Goal: Information Seeking & Learning: Learn about a topic

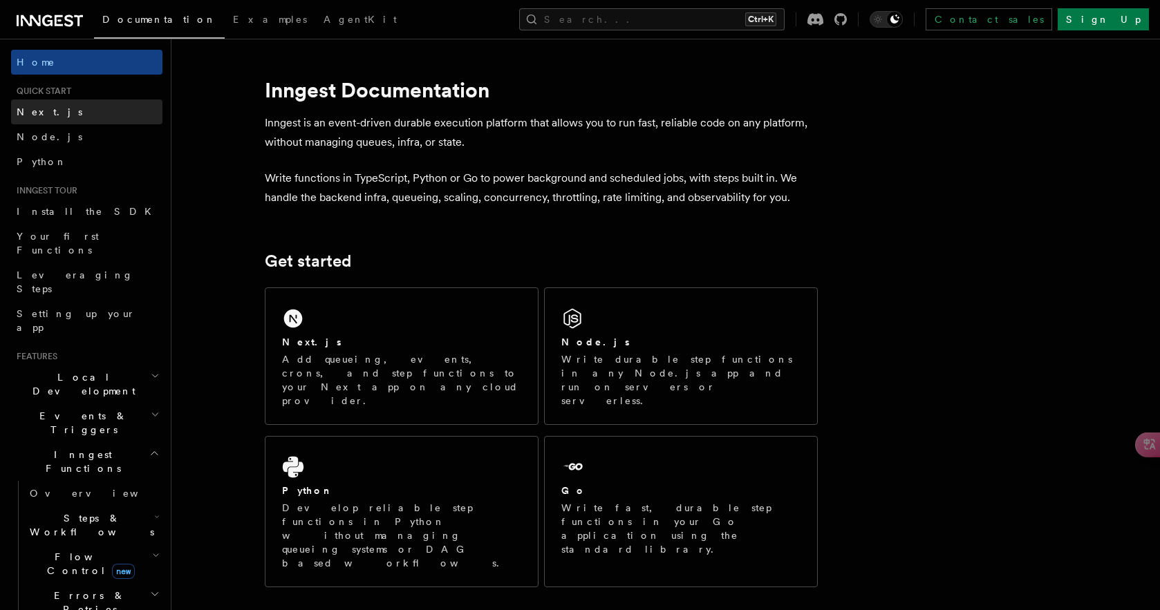
click at [78, 118] on link "Next.js" at bounding box center [86, 112] width 151 height 25
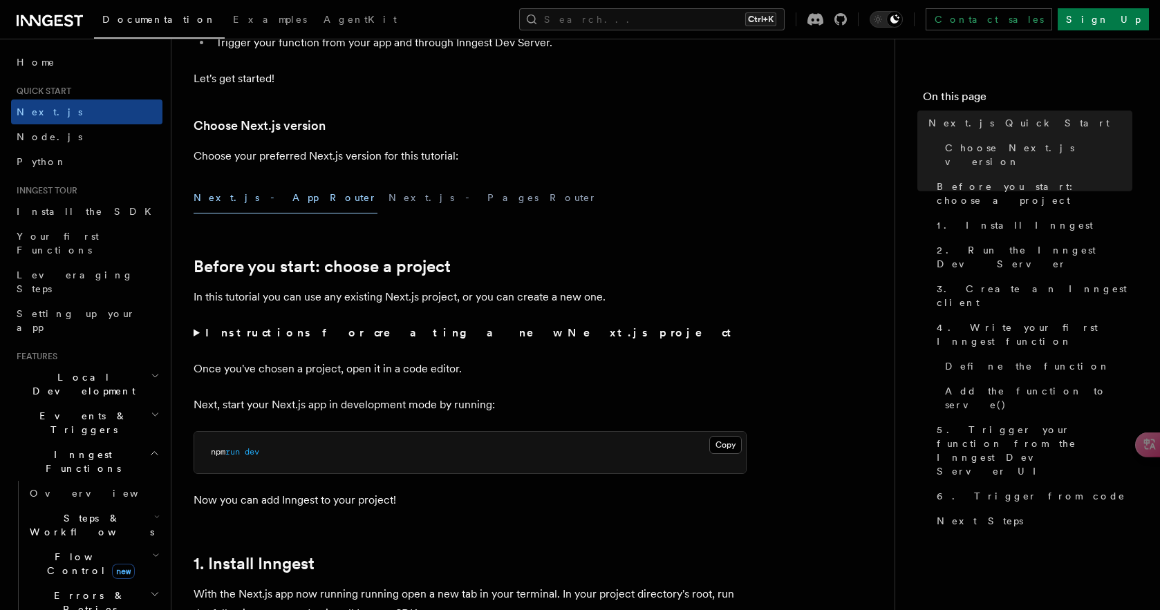
scroll to position [277, 0]
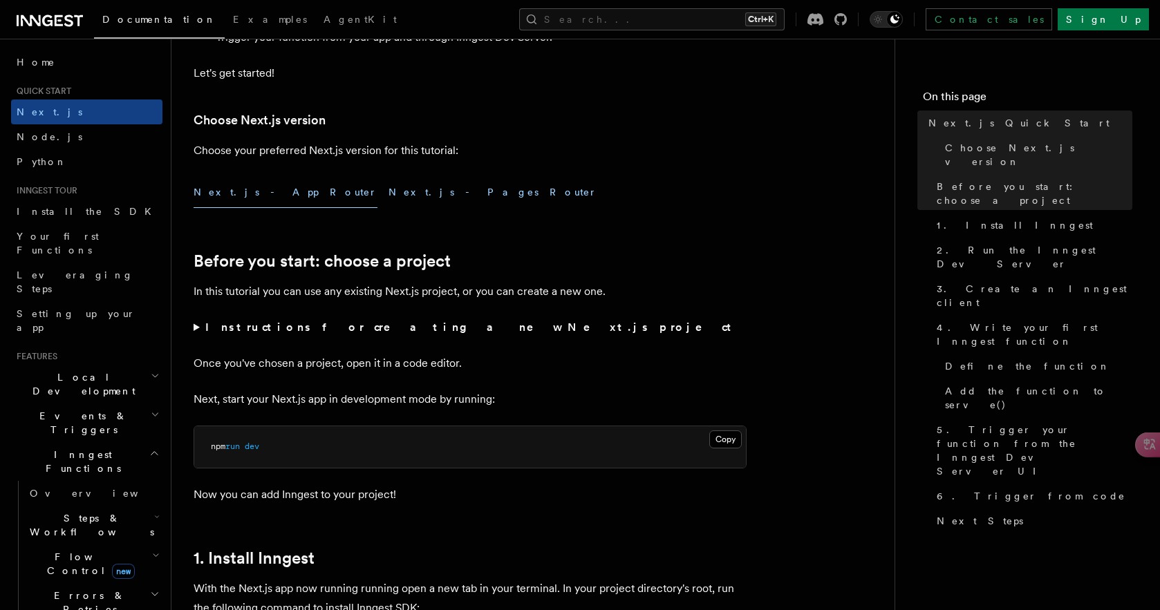
click at [389, 183] on button "Next.js - Pages Router" at bounding box center [493, 192] width 209 height 31
click at [265, 198] on button "Next.js - App Router" at bounding box center [286, 192] width 184 height 31
click at [389, 198] on button "Next.js - Pages Router" at bounding box center [493, 192] width 209 height 31
click at [194, 329] on summary "Instructions for creating a new Next.js project" at bounding box center [470, 327] width 553 height 19
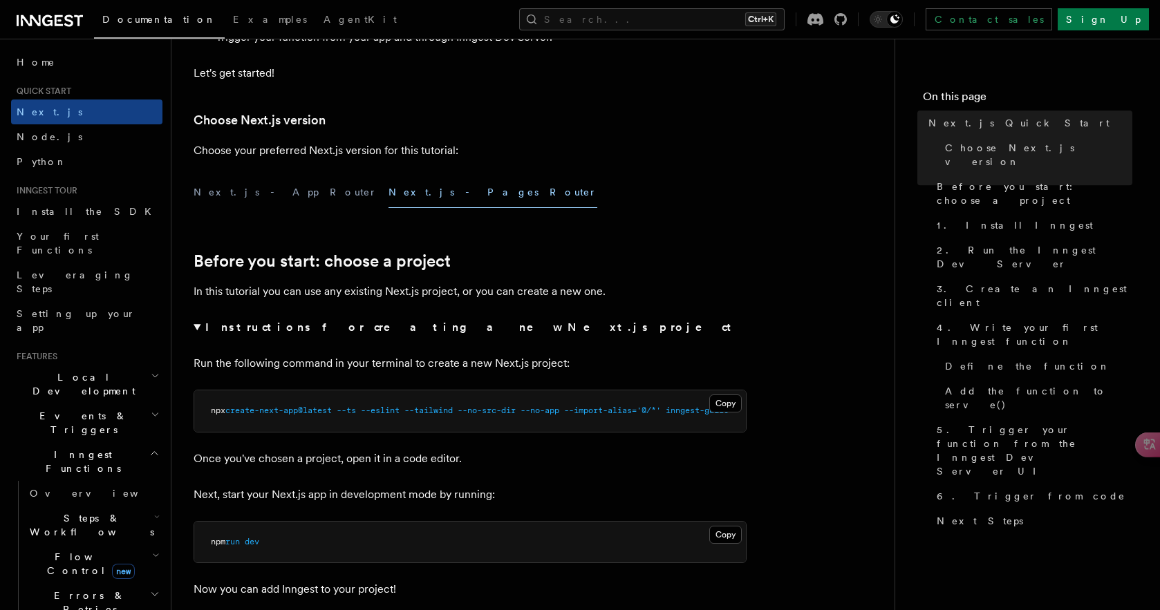
click at [198, 326] on summary "Instructions for creating a new Next.js project" at bounding box center [470, 327] width 553 height 19
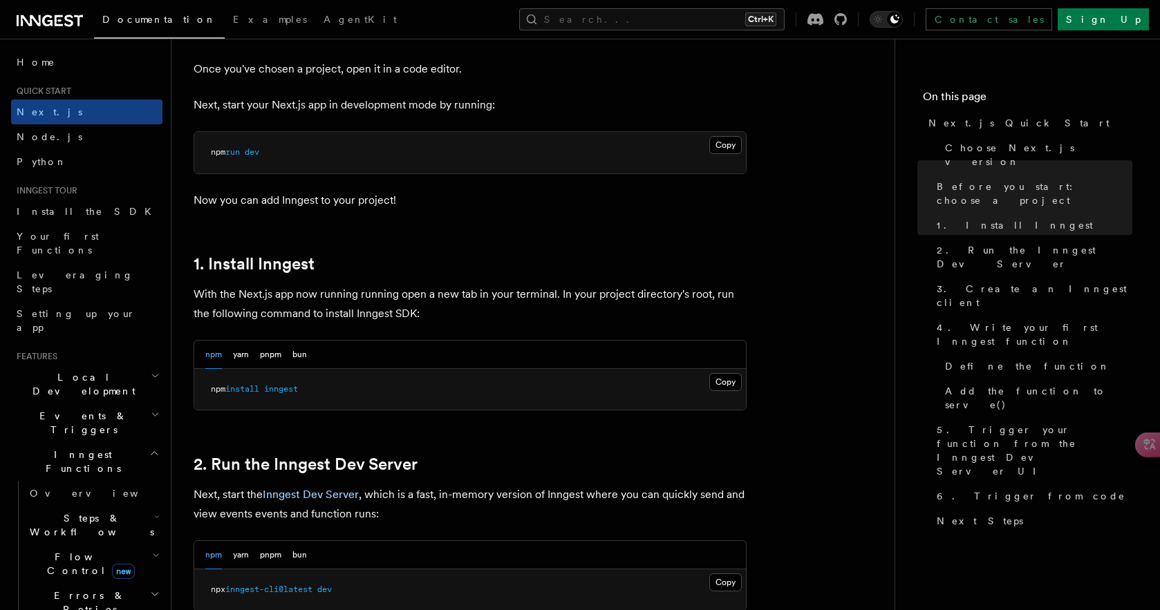
scroll to position [553, 0]
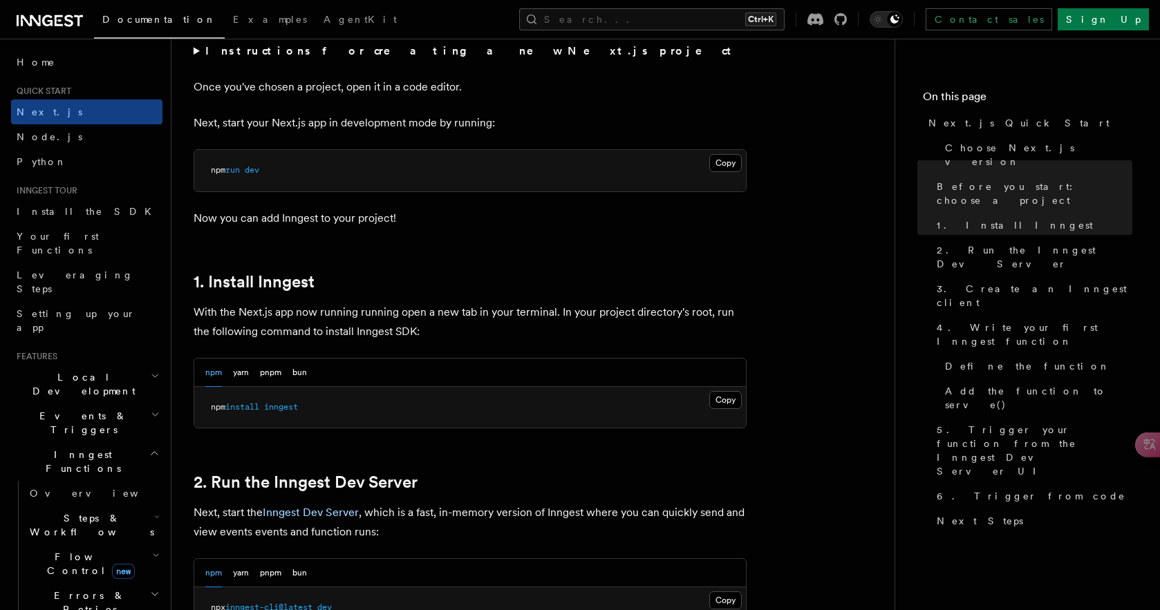
click at [195, 55] on summary "Instructions for creating a new Next.js project" at bounding box center [470, 50] width 553 height 19
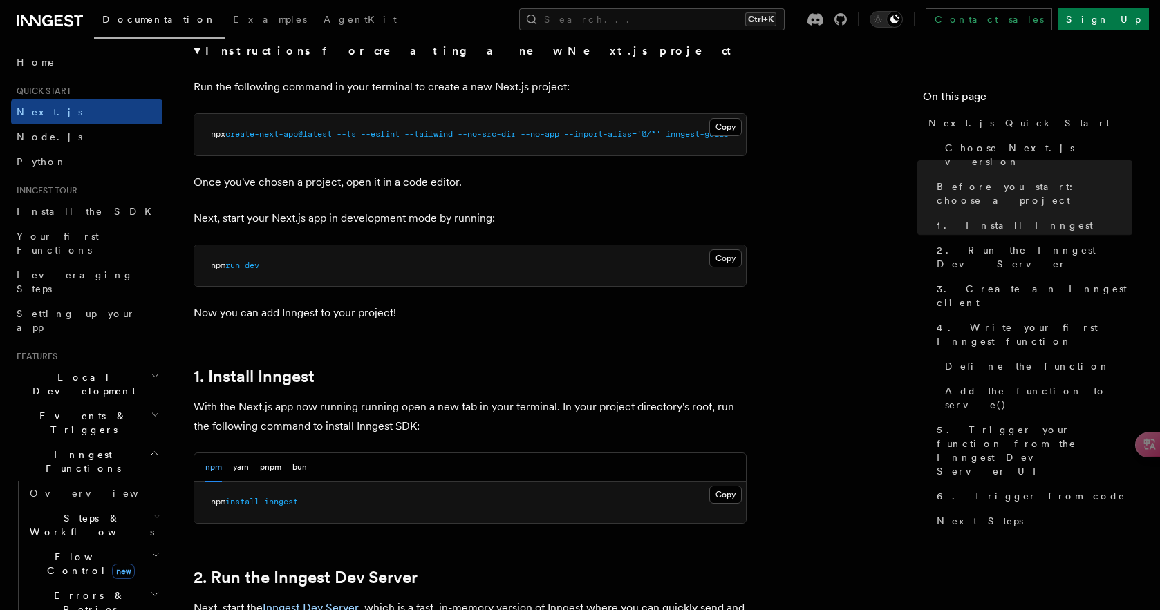
click at [195, 55] on summary "Instructions for creating a new Next.js project" at bounding box center [470, 50] width 553 height 19
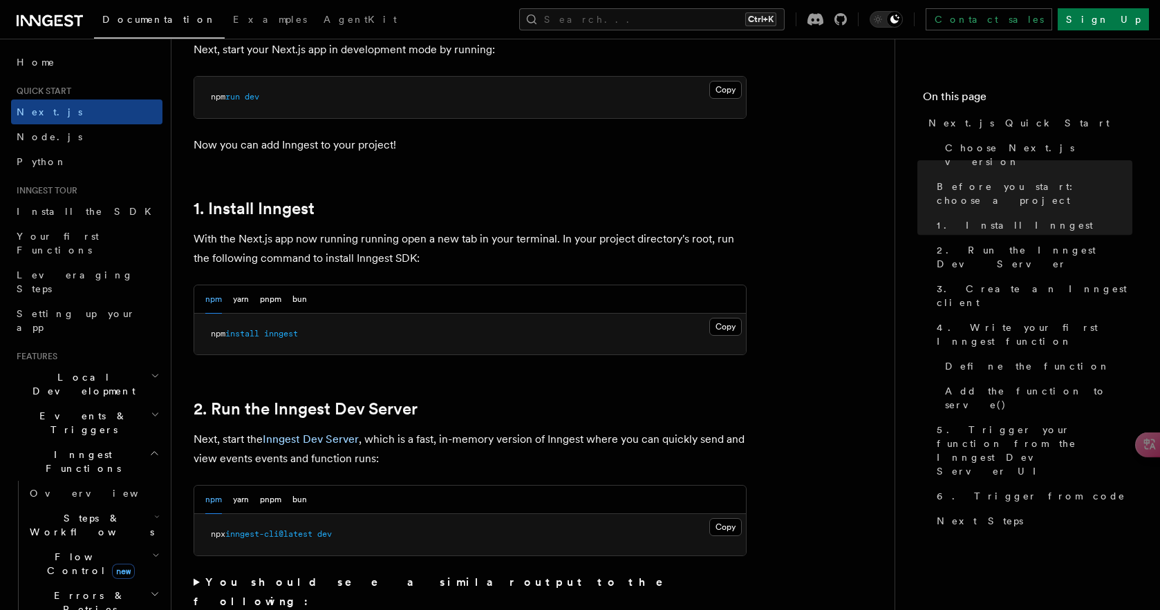
scroll to position [622, 0]
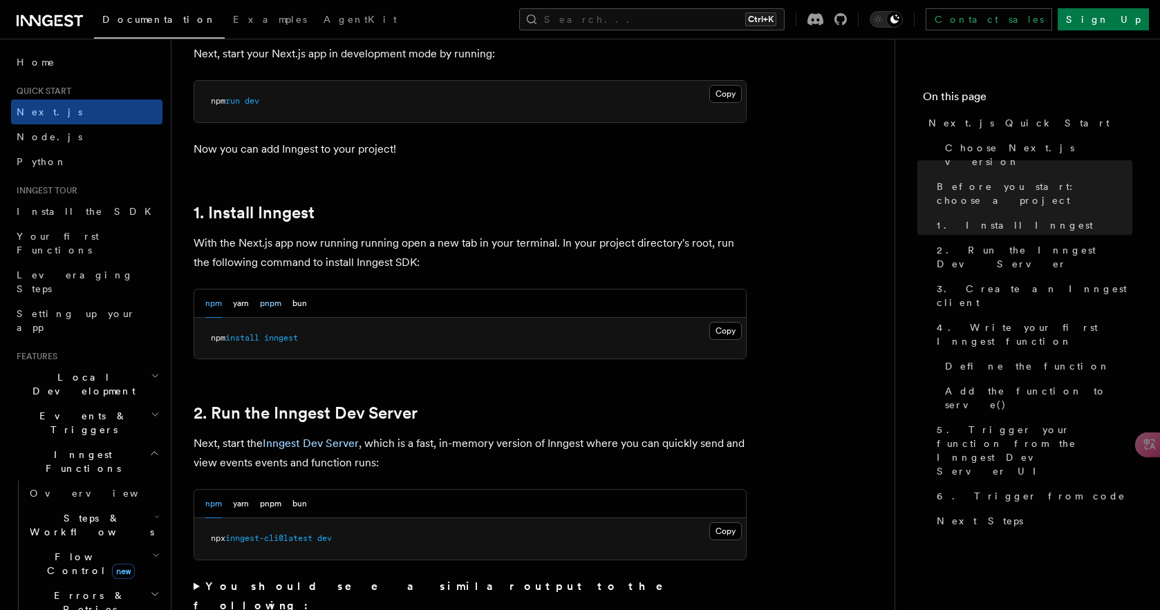
click at [273, 303] on button "pnpm" at bounding box center [270, 304] width 21 height 28
click at [245, 307] on button "yarn" at bounding box center [241, 304] width 16 height 28
click at [218, 307] on button "npm" at bounding box center [213, 304] width 17 height 28
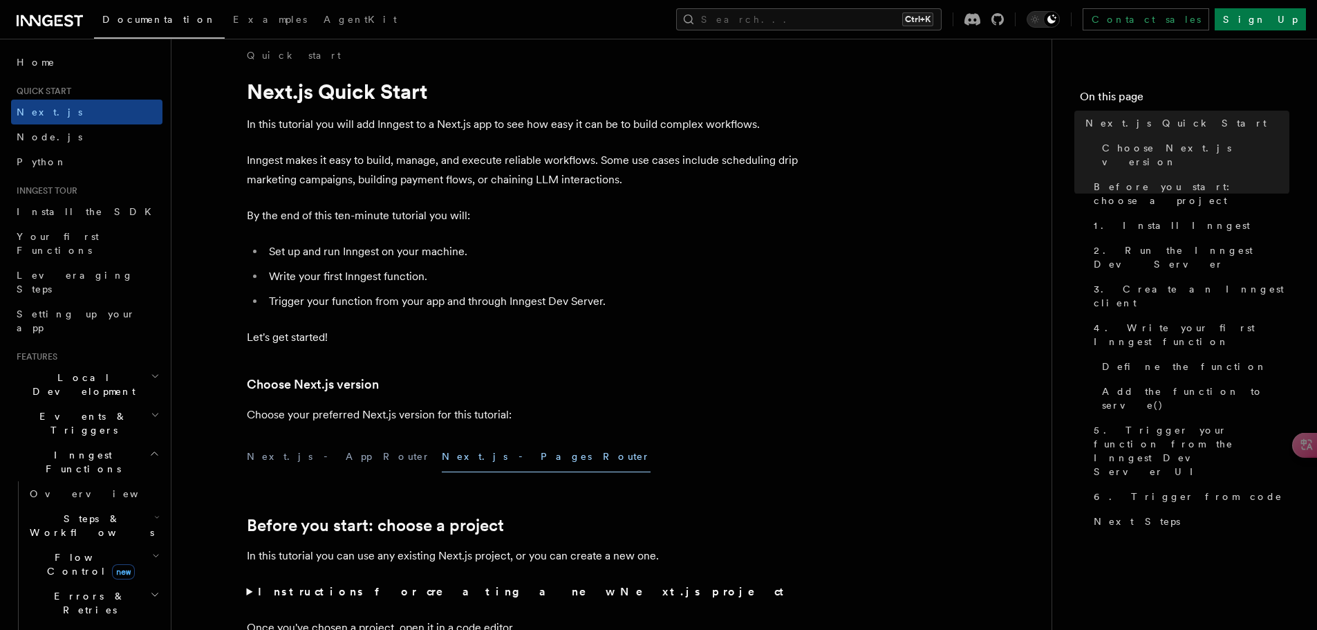
scroll to position [0, 0]
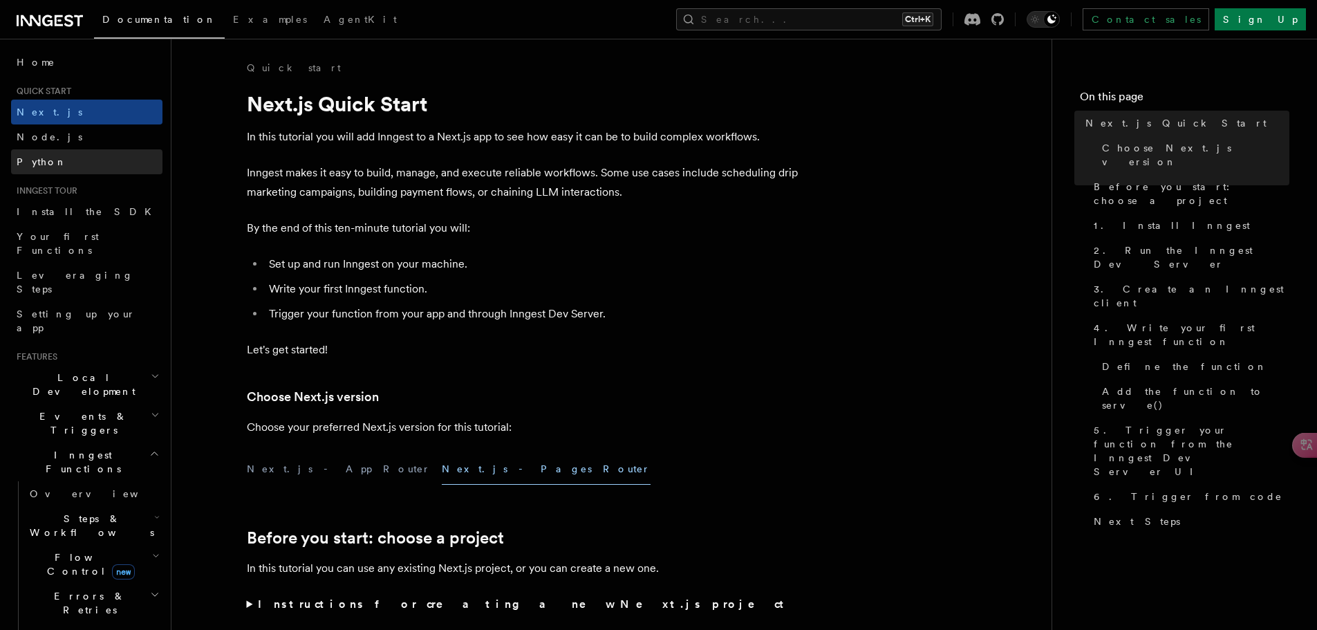
click at [106, 156] on link "Python" at bounding box center [86, 161] width 151 height 25
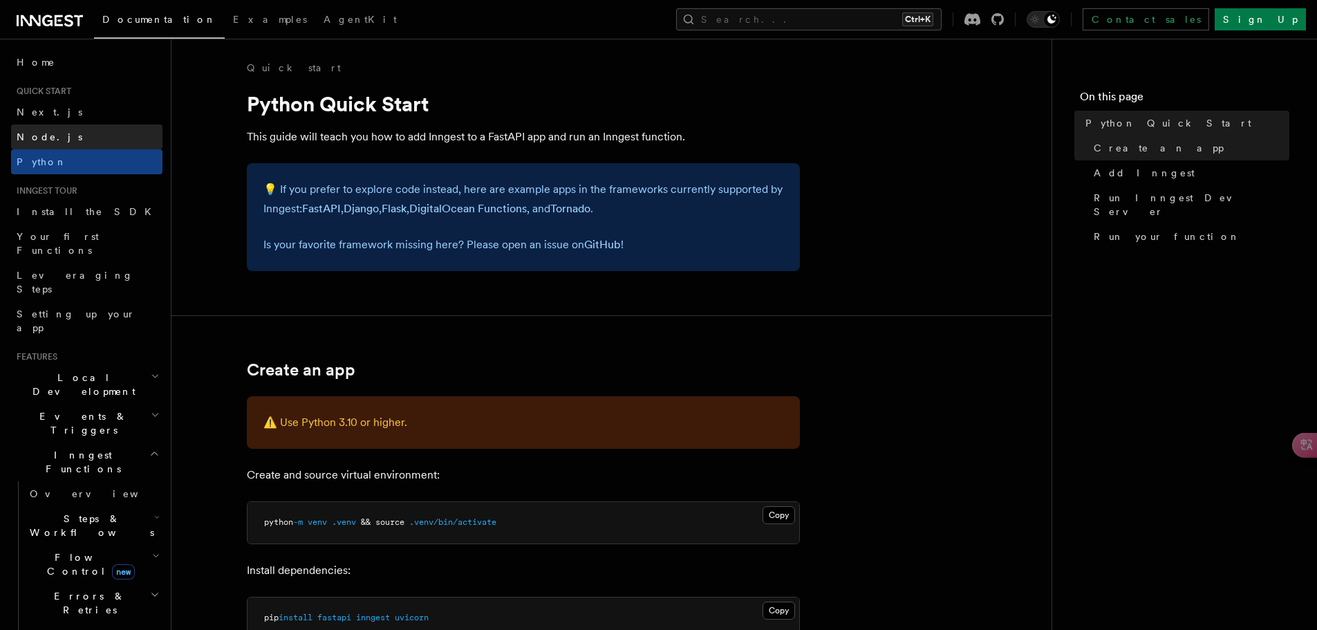
click at [50, 134] on span "Node.js" at bounding box center [50, 136] width 66 height 11
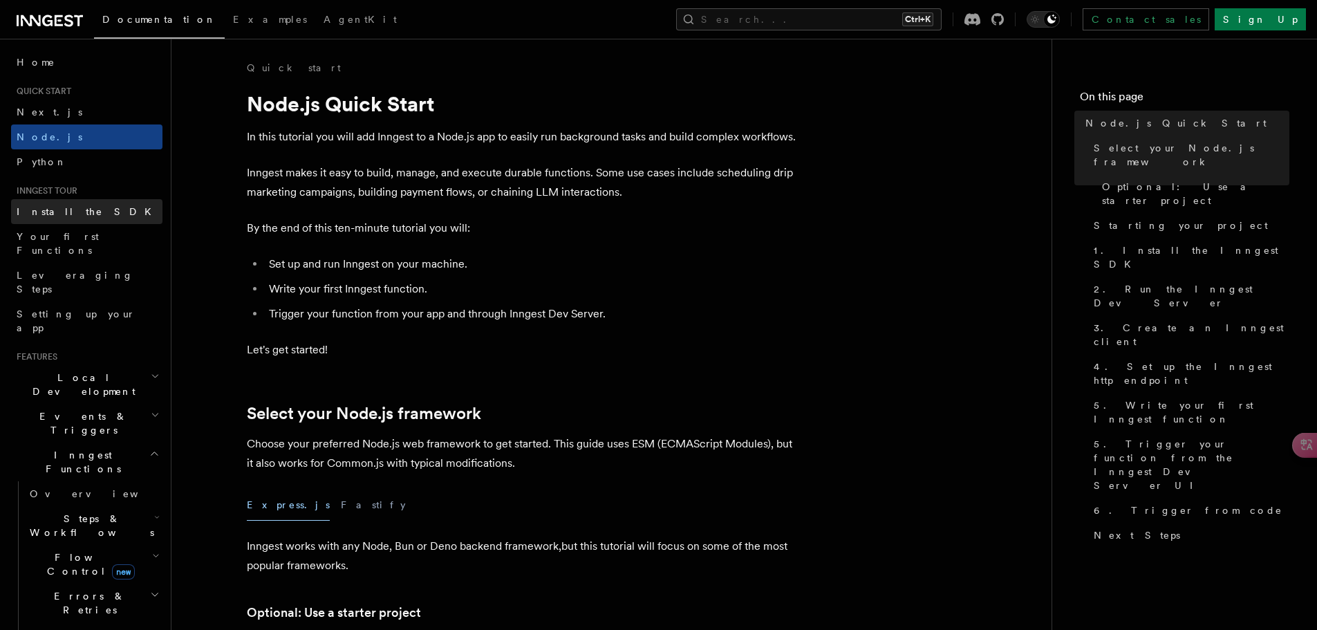
click at [65, 218] on link "Install the SDK" at bounding box center [86, 211] width 151 height 25
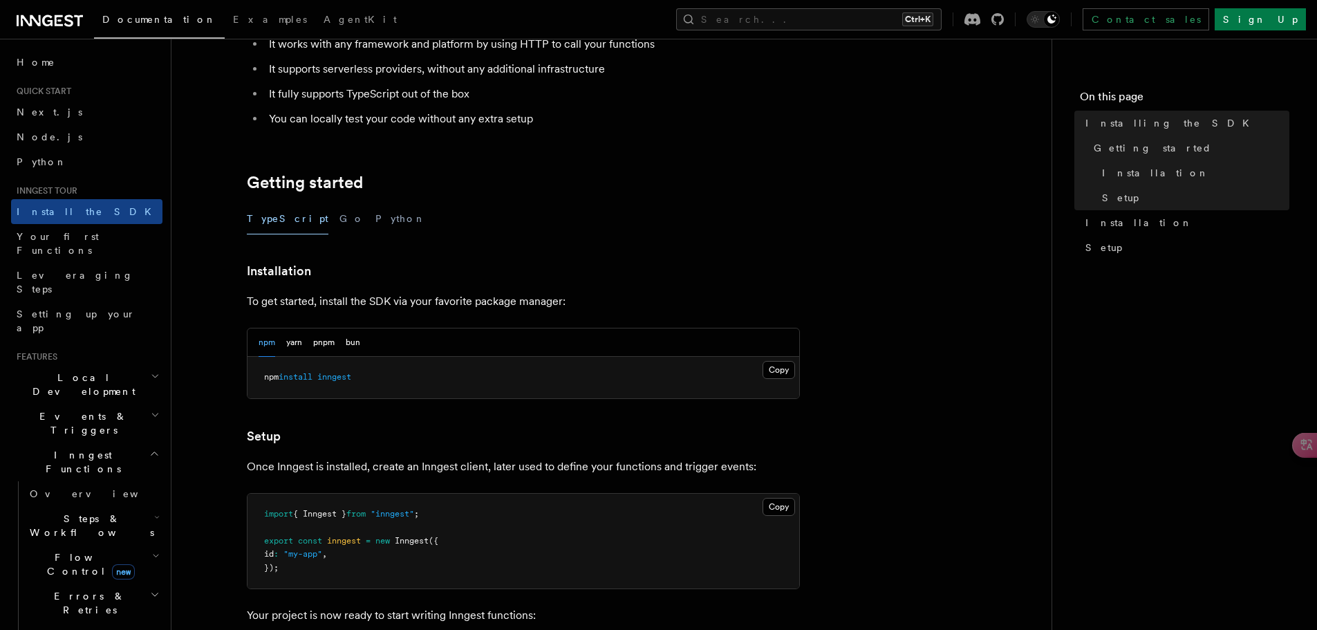
scroll to position [207, 0]
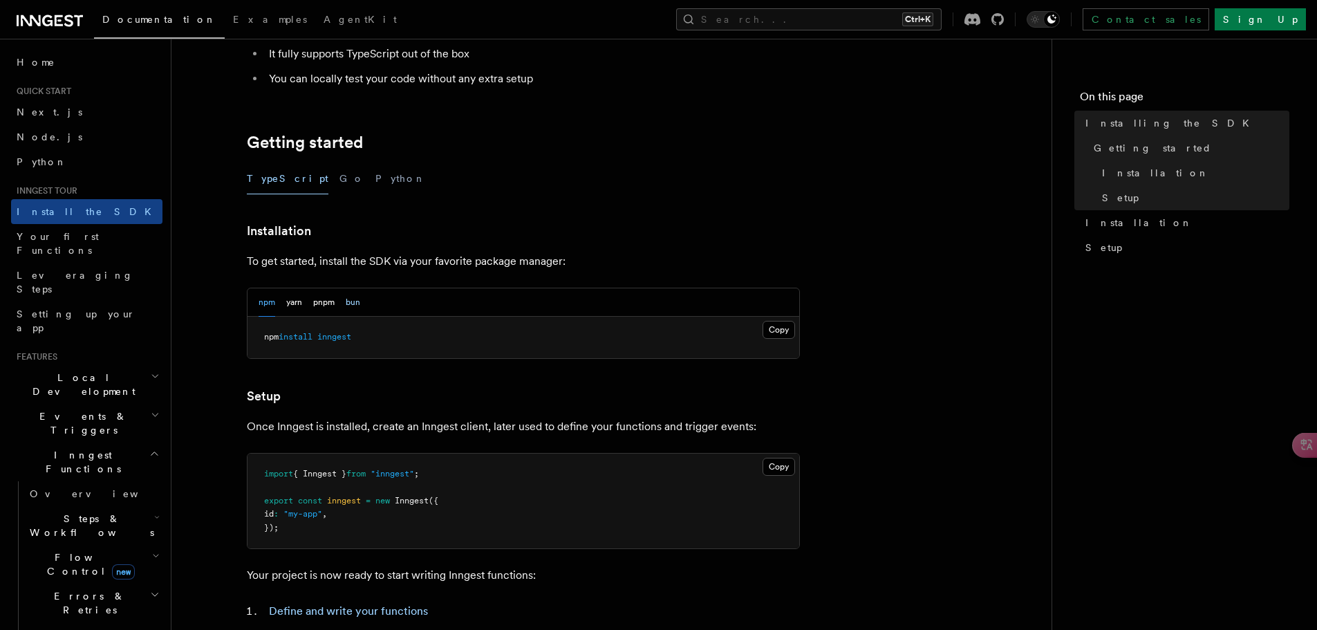
click at [351, 306] on button "bun" at bounding box center [353, 302] width 15 height 28
click at [320, 306] on button "pnpm" at bounding box center [323, 302] width 21 height 28
click at [295, 303] on button "yarn" at bounding box center [294, 302] width 16 height 28
click at [267, 299] on button "npm" at bounding box center [267, 302] width 17 height 28
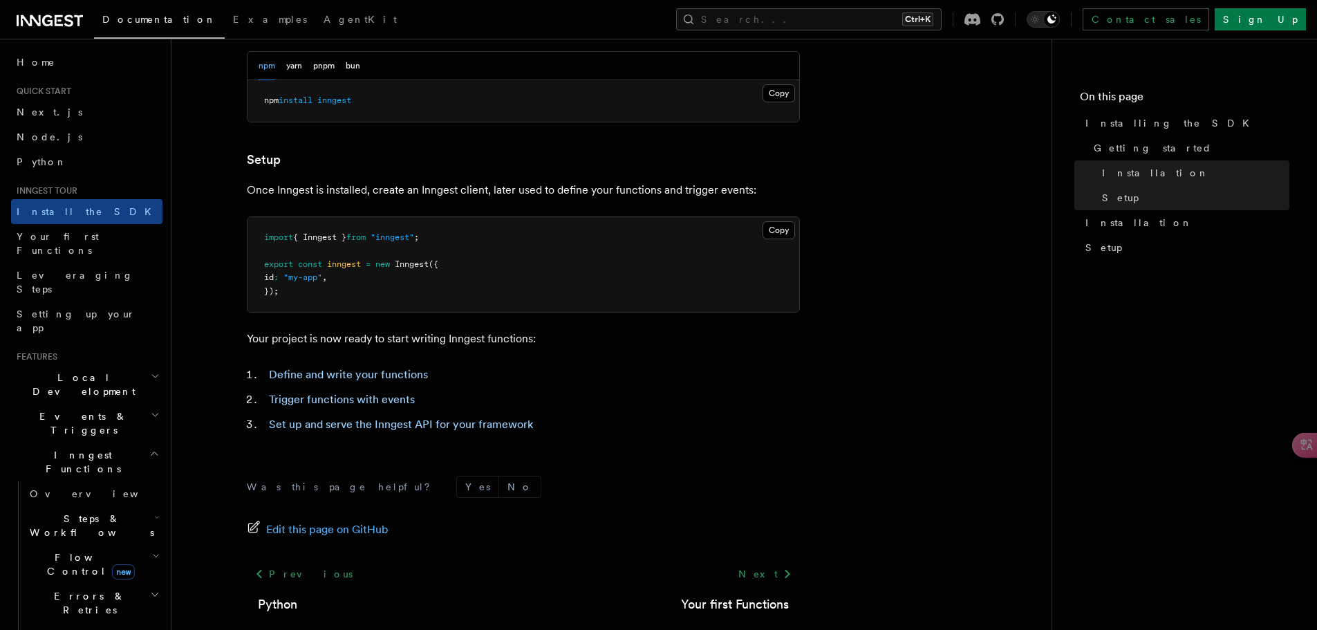
scroll to position [520, 0]
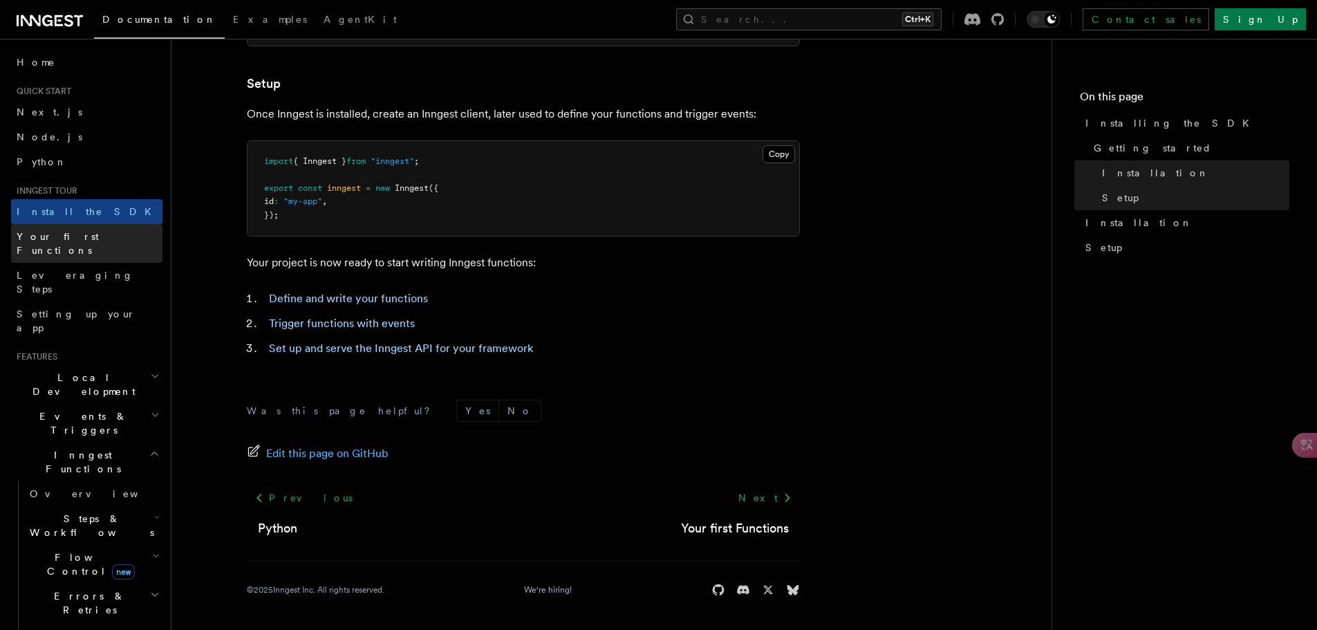
click at [88, 235] on span "Your first Functions" at bounding box center [58, 243] width 82 height 25
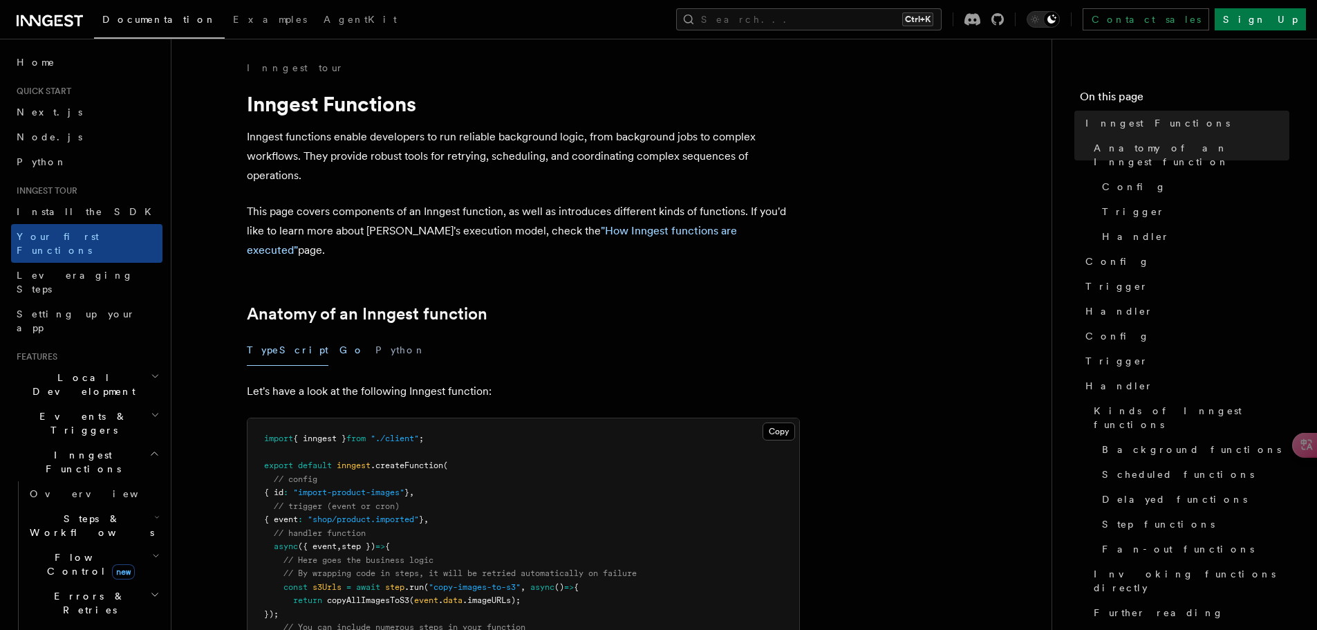
click at [339, 335] on button "Go" at bounding box center [351, 350] width 25 height 31
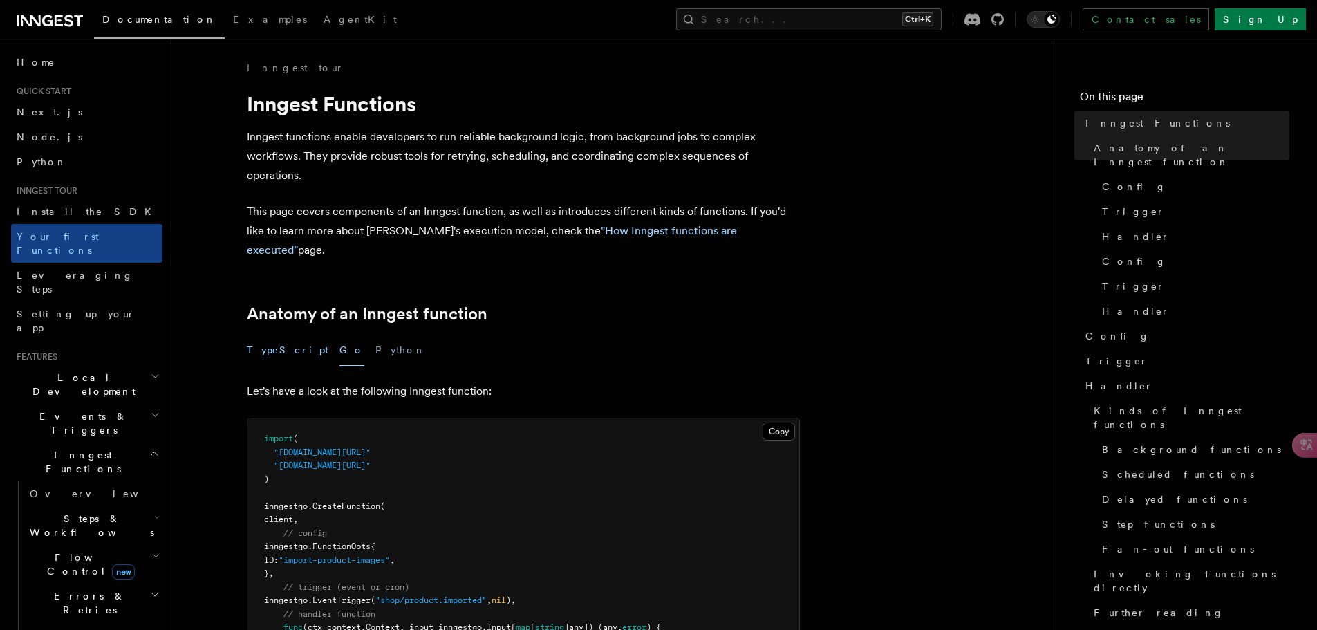
click at [282, 335] on button "TypeScript" at bounding box center [288, 350] width 82 height 31
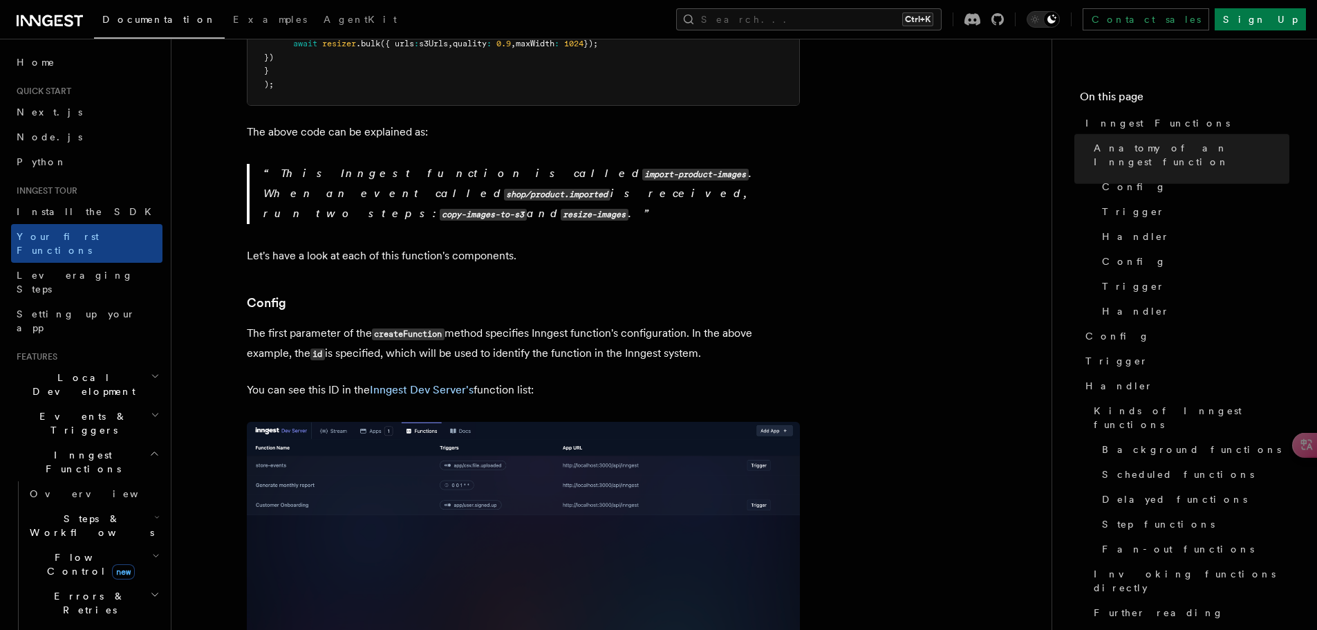
scroll to position [622, 0]
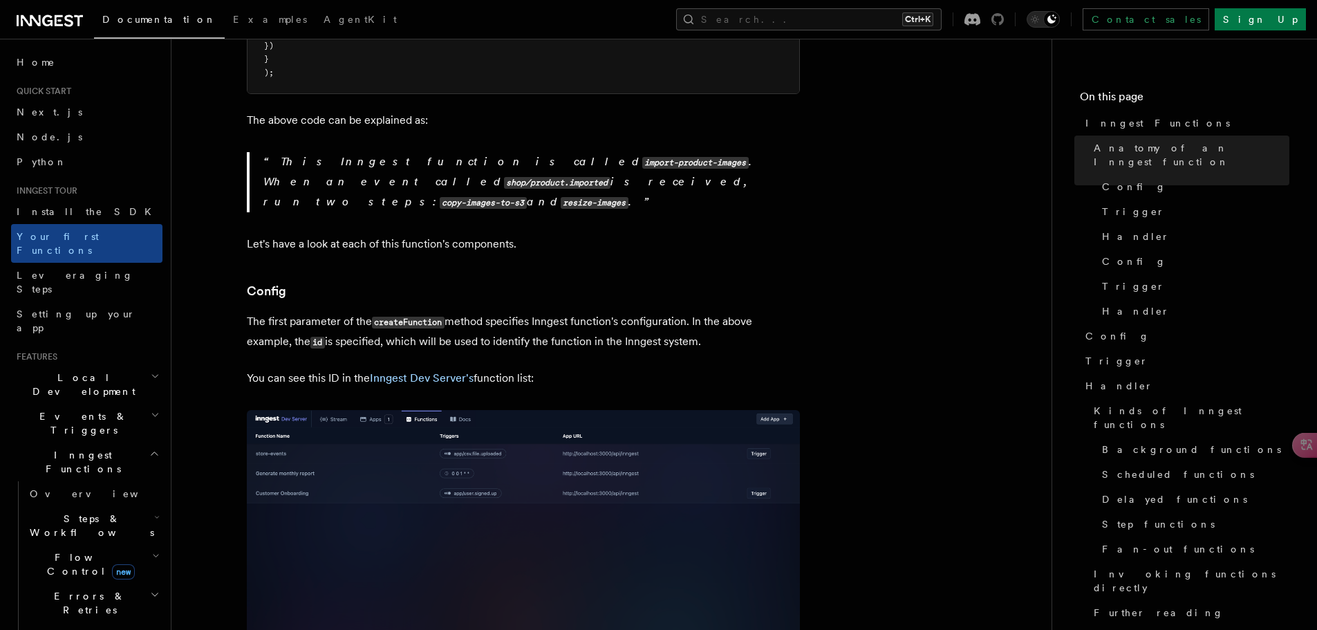
click at [1004, 13] on icon at bounding box center [997, 19] width 12 height 12
